Goal: Information Seeking & Learning: Learn about a topic

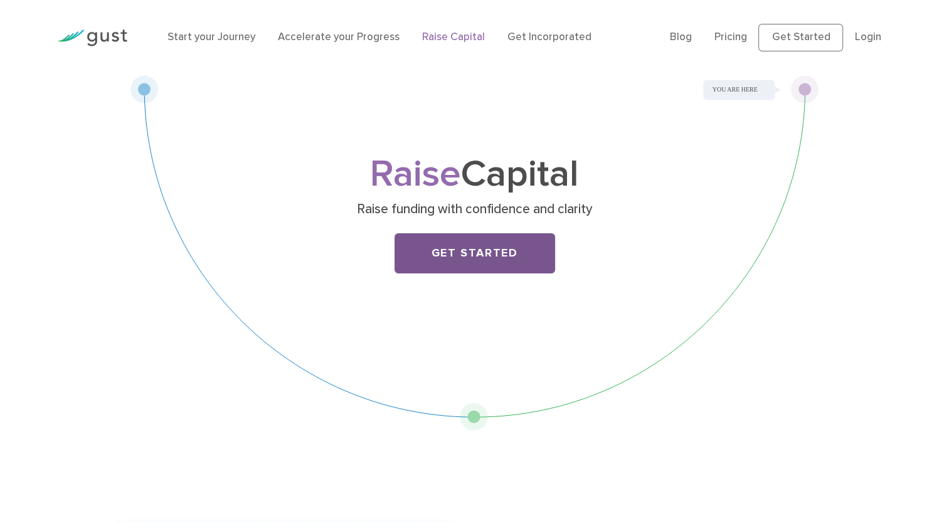
click at [499, 256] on link "Get Started" at bounding box center [475, 253] width 161 height 40
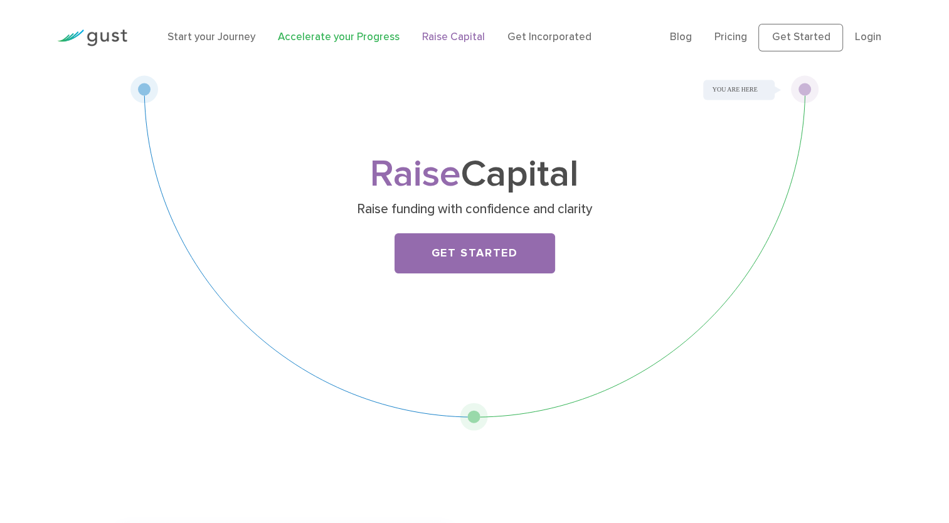
click at [302, 35] on link "Accelerate your Progress" at bounding box center [339, 37] width 122 height 13
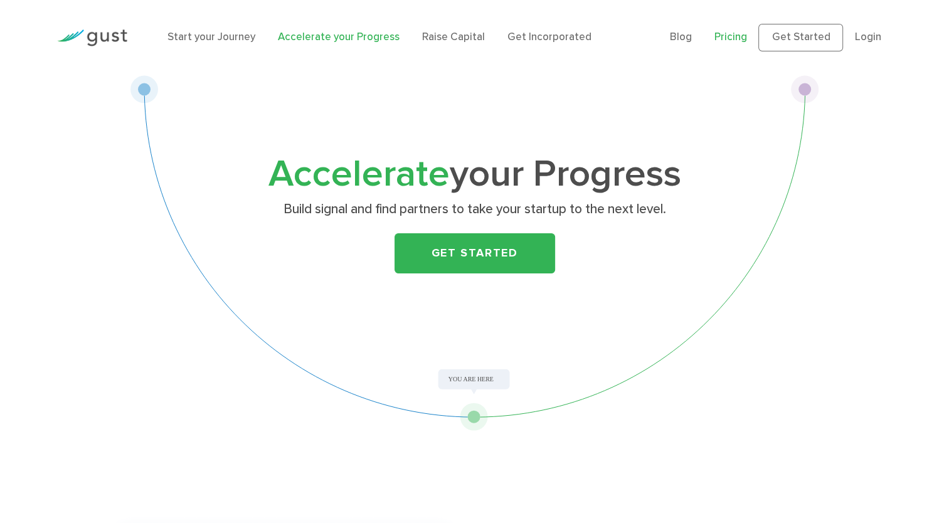
click at [735, 39] on link "Pricing" at bounding box center [731, 37] width 33 height 13
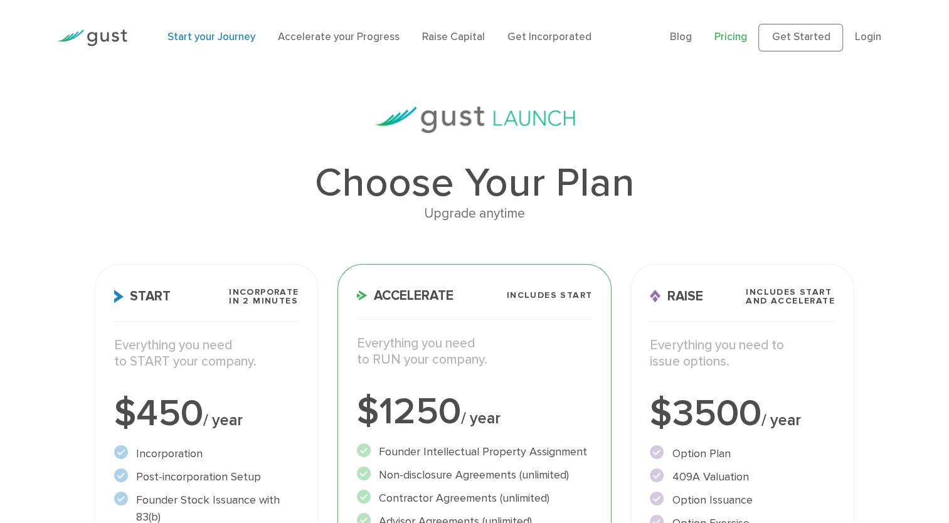
click at [209, 34] on link "Start your Journey" at bounding box center [212, 37] width 88 height 13
